Goal: Information Seeking & Learning: Learn about a topic

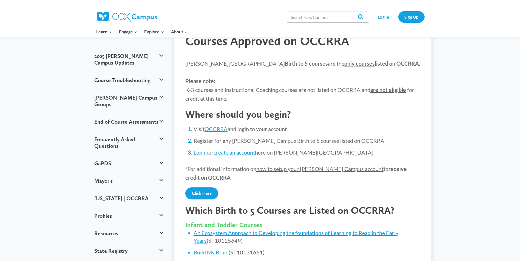
scroll to position [55, 0]
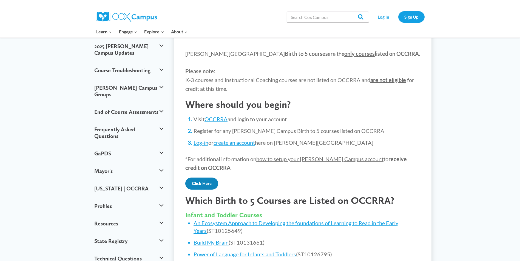
click at [214, 187] on link "Click Here" at bounding box center [201, 184] width 33 height 12
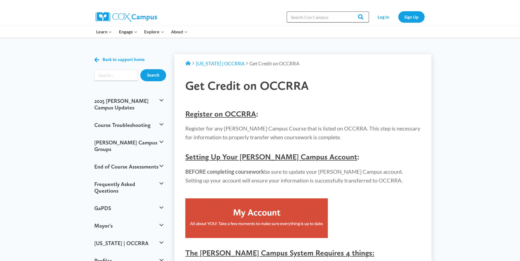
click at [305, 17] on input "Search in [URL][DOMAIN_NAME]" at bounding box center [328, 17] width 82 height 11
type input "monitoring childrens progress"
click at [348, 12] on input "Search" at bounding box center [358, 17] width 21 height 11
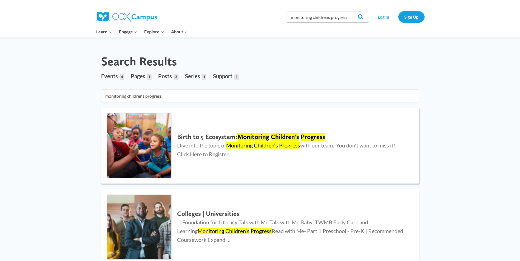
click at [260, 137] on mark "Monitoring" at bounding box center [253, 137] width 32 height 8
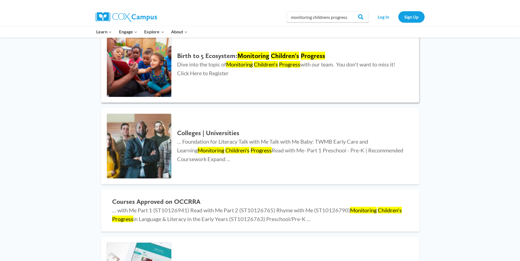
scroll to position [27, 0]
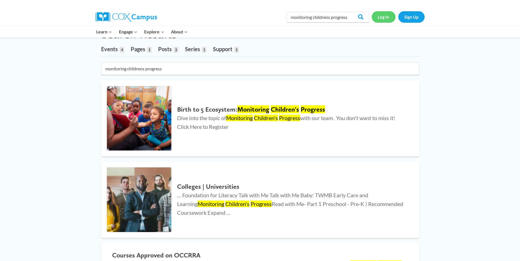
click at [385, 19] on link "Log In" at bounding box center [384, 16] width 24 height 11
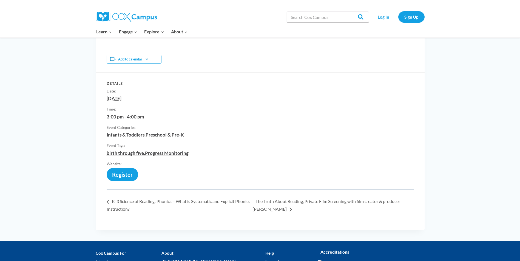
scroll to position [329, 0]
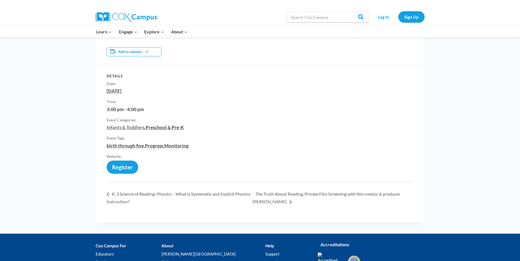
click at [143, 129] on link "Infants & Toddlers" at bounding box center [126, 128] width 38 height 6
click at [119, 170] on link "https://us02web.zoom.us/meeting/register/tZUqdu6qrDkjG9GfVEF6w__j_SGPq7oa1g3D" at bounding box center [123, 170] width 32 height 0
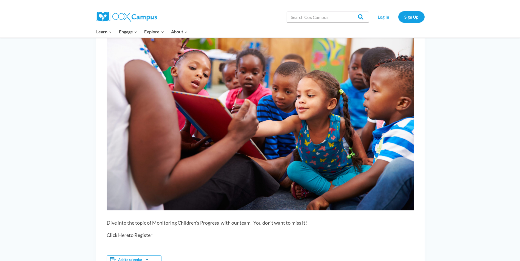
scroll to position [55, 0]
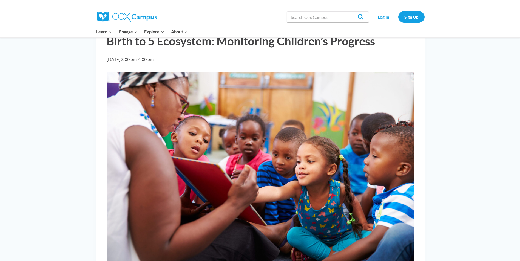
click at [282, 160] on img at bounding box center [260, 174] width 307 height 205
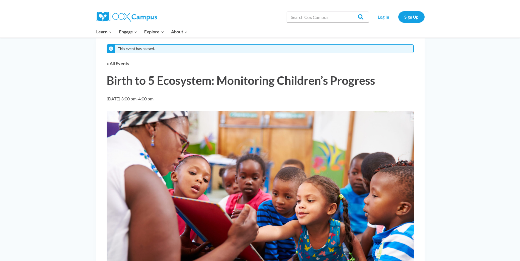
scroll to position [0, 0]
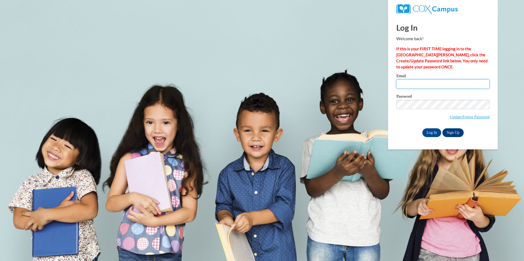
click at [414, 88] on input "Email" at bounding box center [442, 83] width 93 height 9
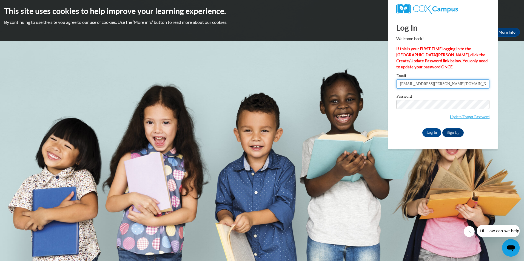
type input "[EMAIL_ADDRESS][PERSON_NAME][DOMAIN_NAME]"
click at [396, 136] on div "Log In Sign Up" at bounding box center [442, 133] width 93 height 9
click at [431, 134] on input "Log In" at bounding box center [431, 133] width 19 height 9
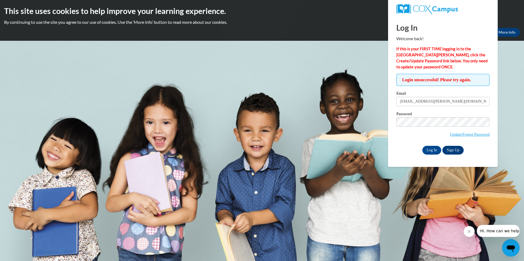
click at [395, 137] on div "Login unsuccessful! Please try again. Please enter your email! Please enter you…" at bounding box center [442, 114] width 101 height 81
click at [430, 152] on input "Log In" at bounding box center [431, 150] width 19 height 9
click at [393, 141] on div "Login unsuccessful! Please try again. Please enter your email! Please enter you…" at bounding box center [442, 114] width 101 height 81
click at [430, 148] on input "Log In" at bounding box center [431, 150] width 19 height 9
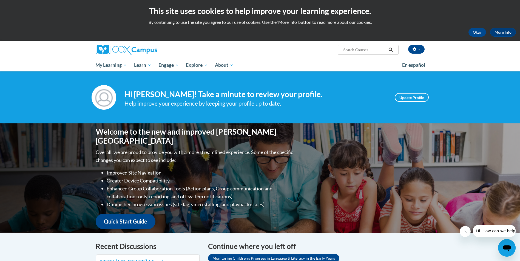
click at [351, 51] on input "Search..." at bounding box center [365, 50] width 44 height 7
type input "monitoring childrens progress"
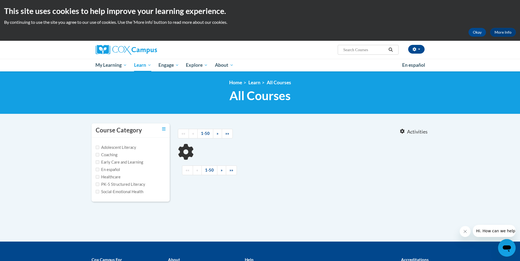
type input "monitoring childrens progress"
click at [355, 52] on input "monitoring childrens progress" at bounding box center [365, 50] width 44 height 7
click at [389, 50] on icon "Search" at bounding box center [391, 50] width 4 height 4
click at [374, 51] on input "rens progress" at bounding box center [365, 50] width 44 height 7
type input "r"
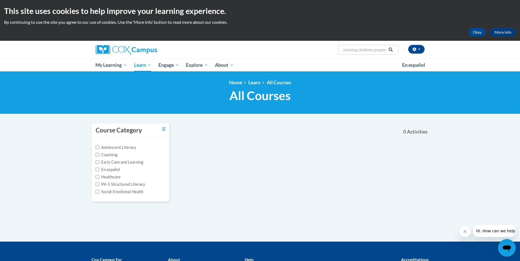
type input "monitoring childrens progress"
click at [385, 51] on input "monitoring childrens progress" at bounding box center [365, 50] width 44 height 7
type input "m"
type input "observe and reecord"
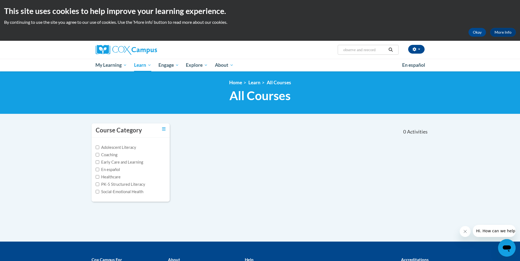
click at [378, 49] on input "observe and reecord" at bounding box center [365, 50] width 44 height 7
type input "o"
click at [349, 51] on input "Search..." at bounding box center [365, 50] width 44 height 7
type input "monitoring childrens progress"
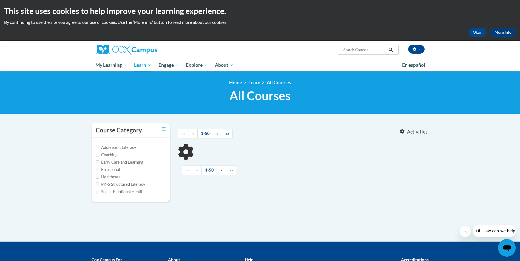
type input "monitoring childrens progress"
click at [355, 101] on h1 "All Courses All Courses" at bounding box center [260, 96] width 337 height 15
click at [389, 94] on h1 "All Courses All Courses" at bounding box center [260, 96] width 337 height 15
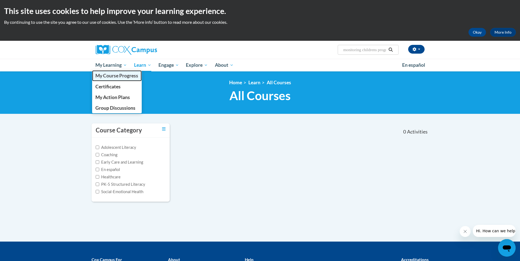
click at [125, 78] on span "My Course Progress" at bounding box center [116, 76] width 43 height 6
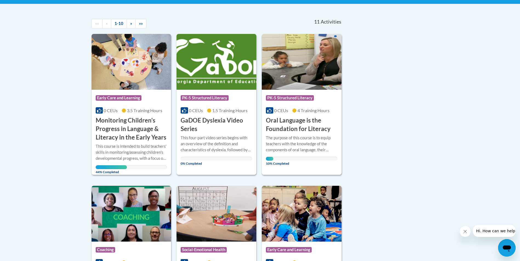
scroll to position [82, 0]
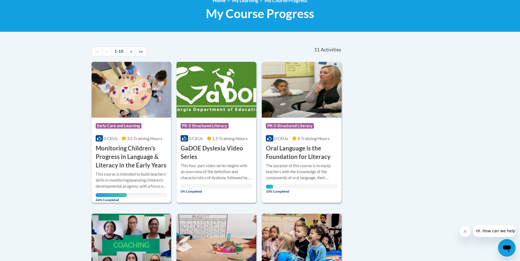
click at [125, 168] on h3 "Monitoring Children's Progress in Language & Literacy in the Early Years" at bounding box center [132, 156] width 72 height 25
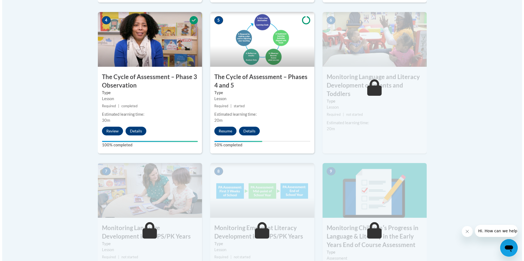
scroll to position [329, 0]
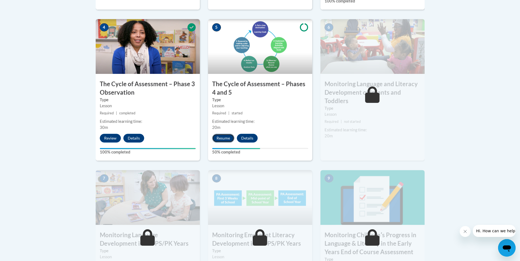
click at [223, 140] on button "Resume" at bounding box center [223, 138] width 22 height 9
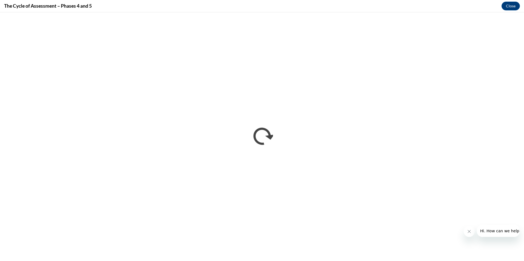
scroll to position [0, 0]
click at [471, 233] on icon "Close message from company" at bounding box center [469, 232] width 4 height 4
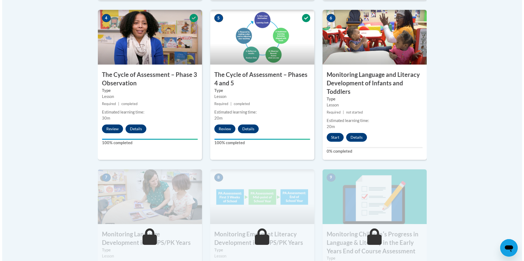
scroll to position [329, 0]
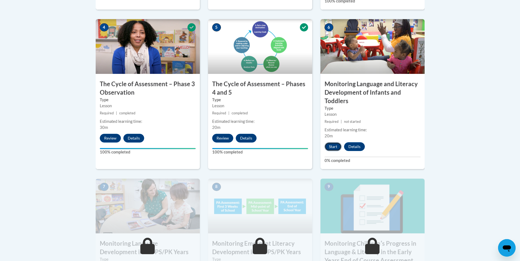
click at [332, 147] on button "Start" at bounding box center [332, 147] width 17 height 9
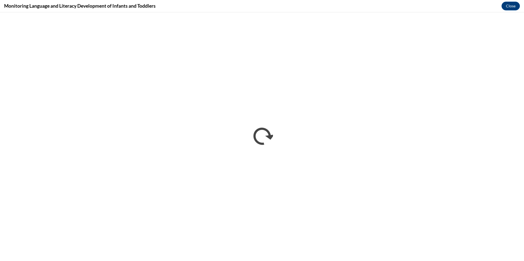
scroll to position [0, 0]
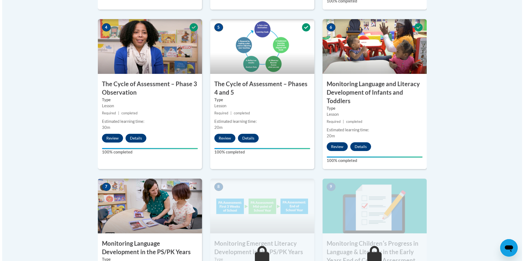
scroll to position [438, 0]
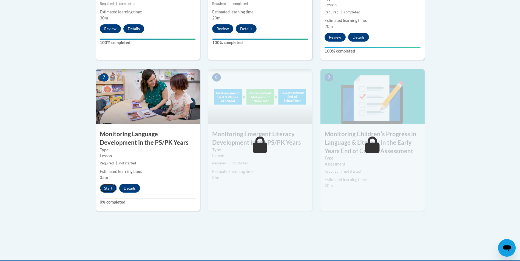
click at [103, 188] on button "Start" at bounding box center [108, 188] width 17 height 9
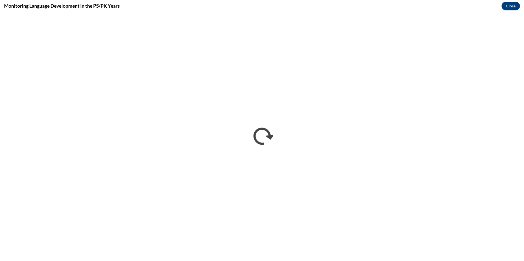
scroll to position [0, 0]
